Goal: Find specific page/section: Find specific page/section

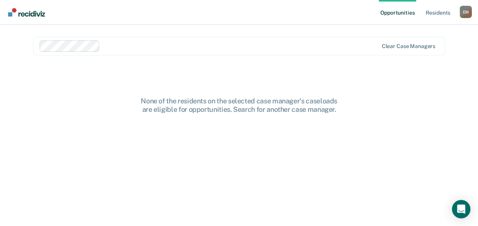
click at [400, 13] on link "Opportunities" at bounding box center [397, 12] width 37 height 25
click at [440, 12] on link "Resident s" at bounding box center [438, 12] width 28 height 25
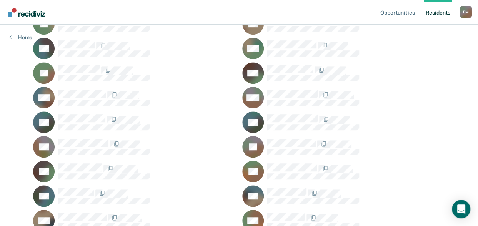
scroll to position [202, 0]
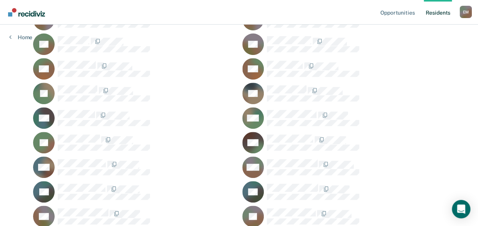
scroll to position [134, 0]
